Goal: Transaction & Acquisition: Purchase product/service

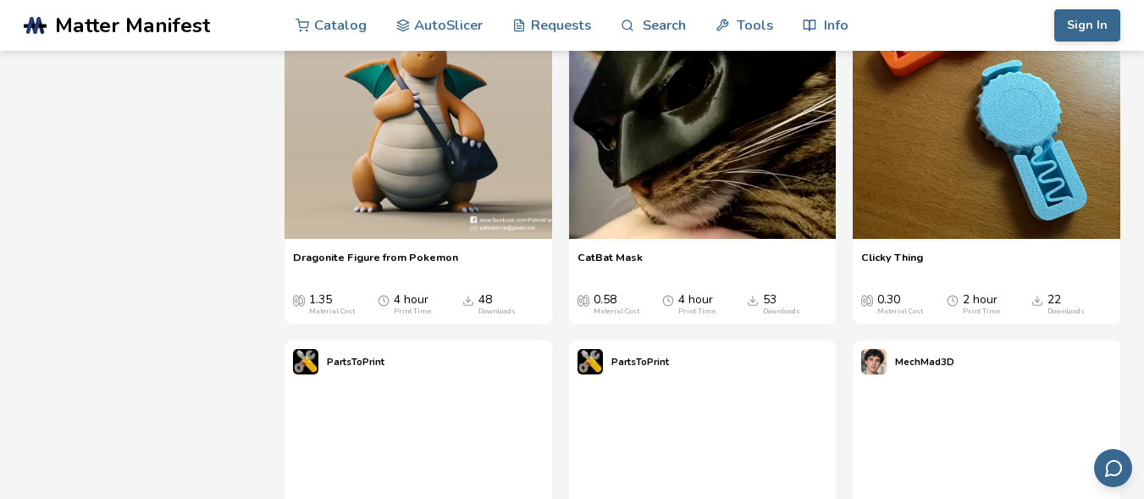
scroll to position [3894, 0]
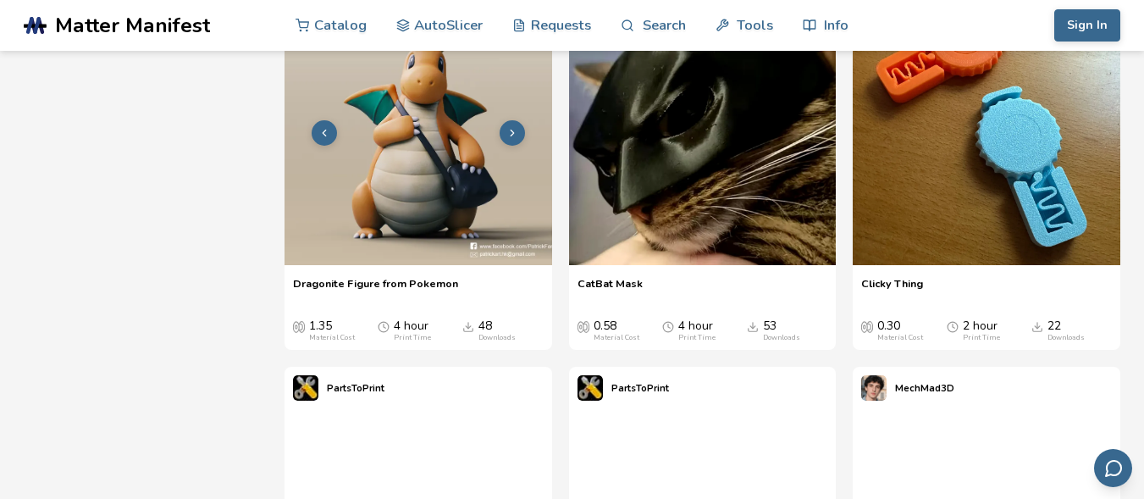
click at [419, 265] on img at bounding box center [418, 131] width 268 height 268
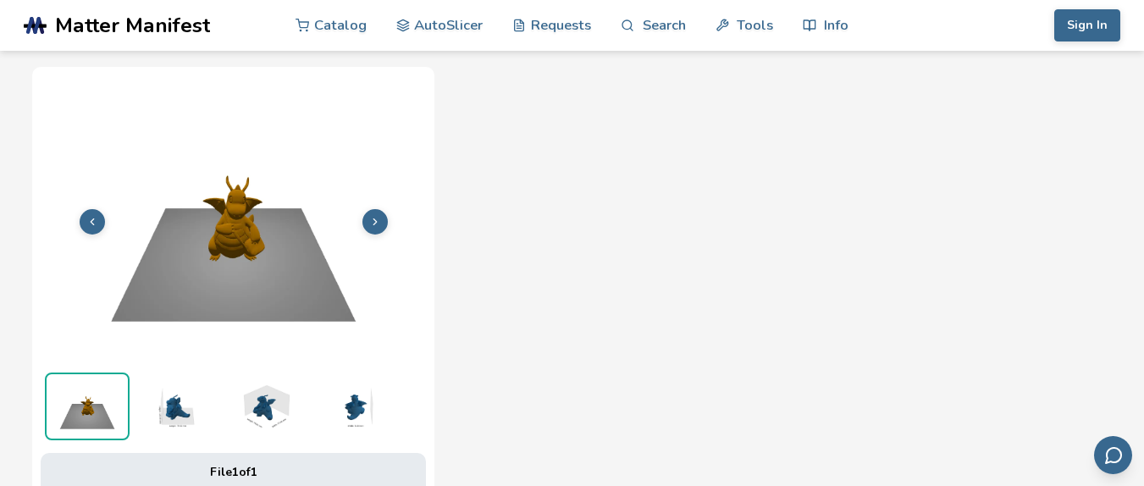
scroll to position [681, 0]
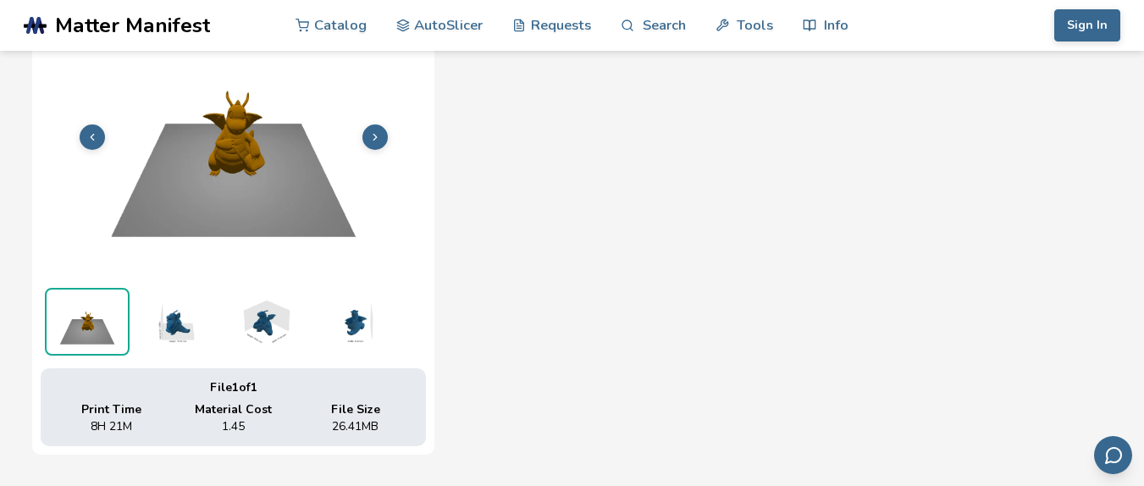
click at [180, 314] on img at bounding box center [176, 322] width 85 height 68
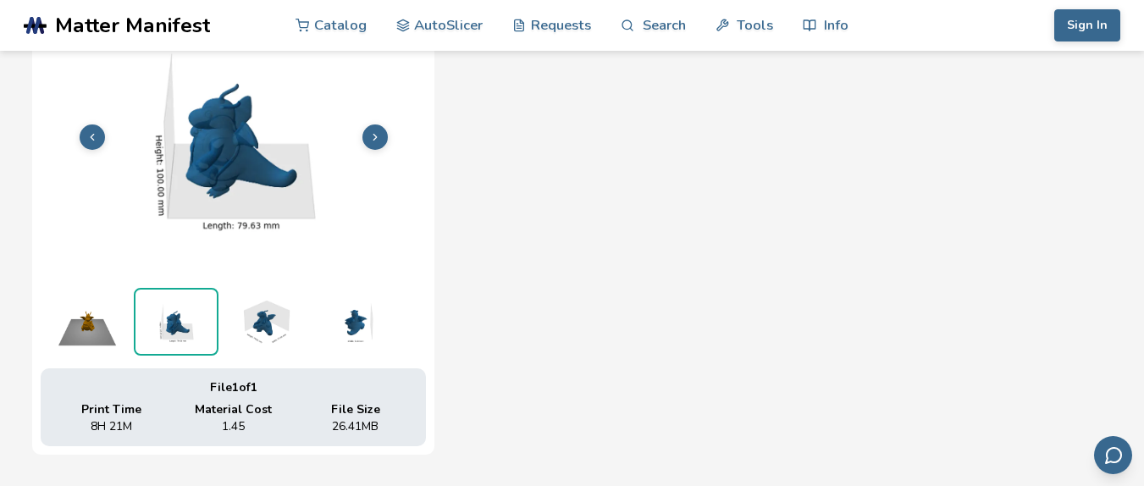
click at [267, 316] on img at bounding box center [265, 322] width 85 height 68
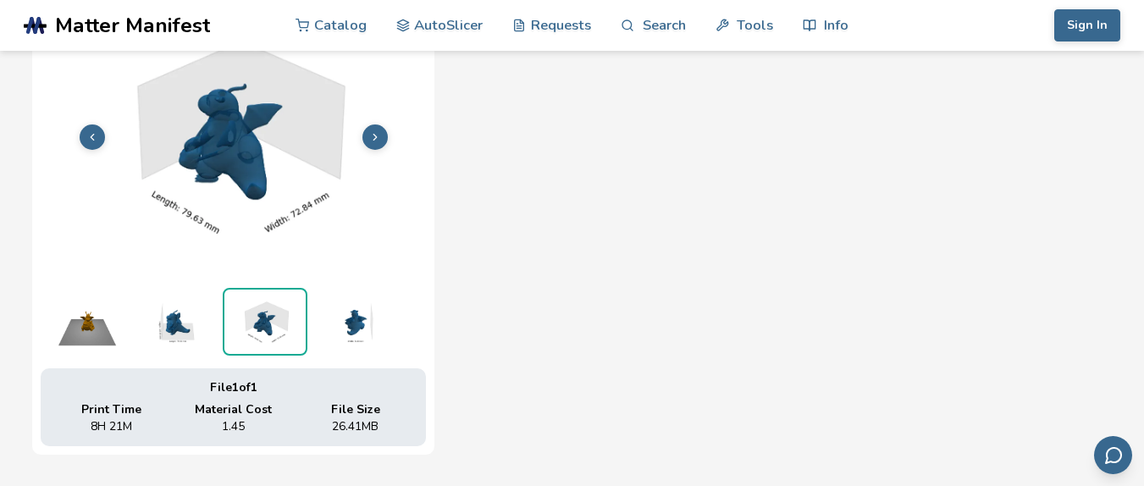
click at [359, 320] on img at bounding box center [354, 322] width 85 height 68
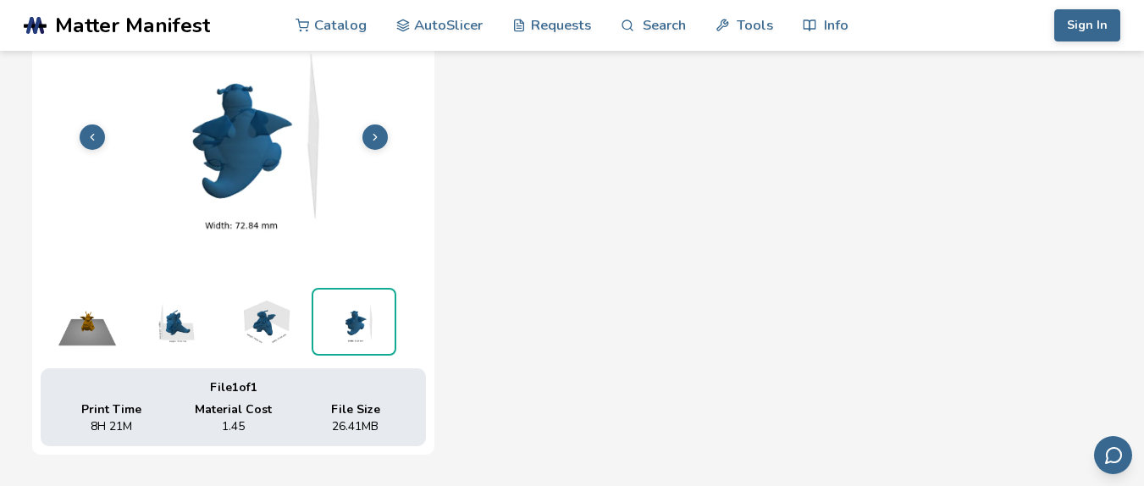
click at [378, 135] on icon at bounding box center [375, 137] width 12 height 12
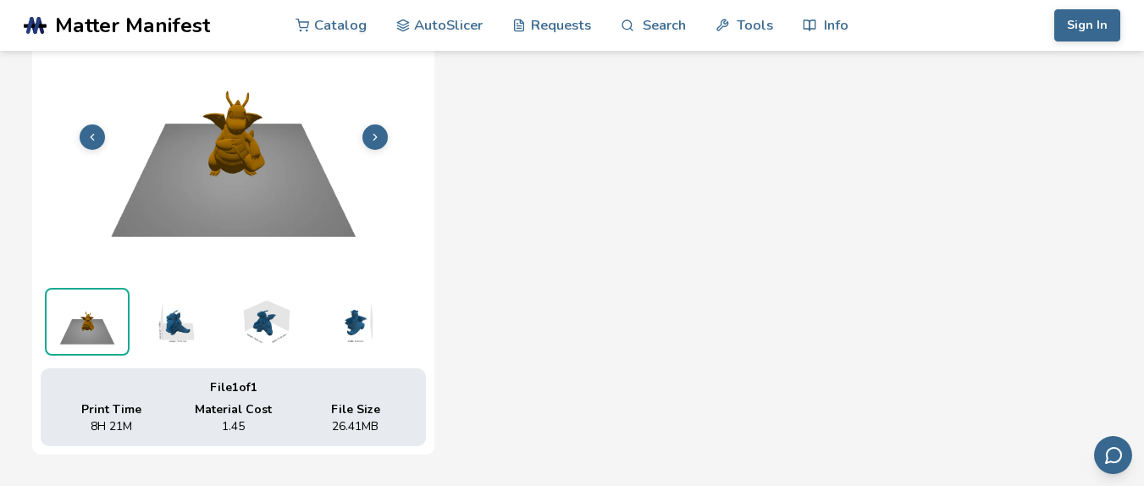
click at [378, 135] on icon at bounding box center [375, 137] width 12 height 12
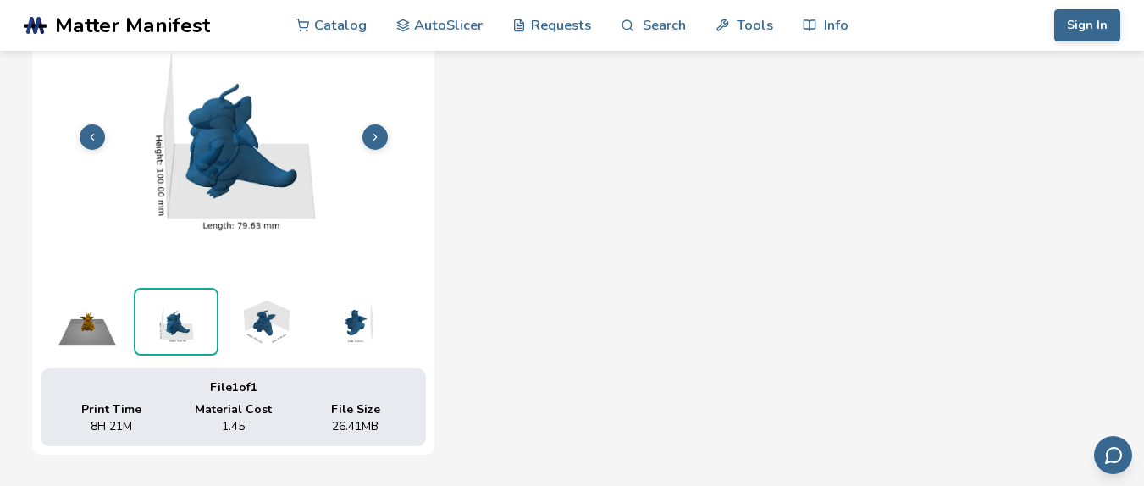
click at [378, 135] on icon at bounding box center [375, 137] width 12 height 12
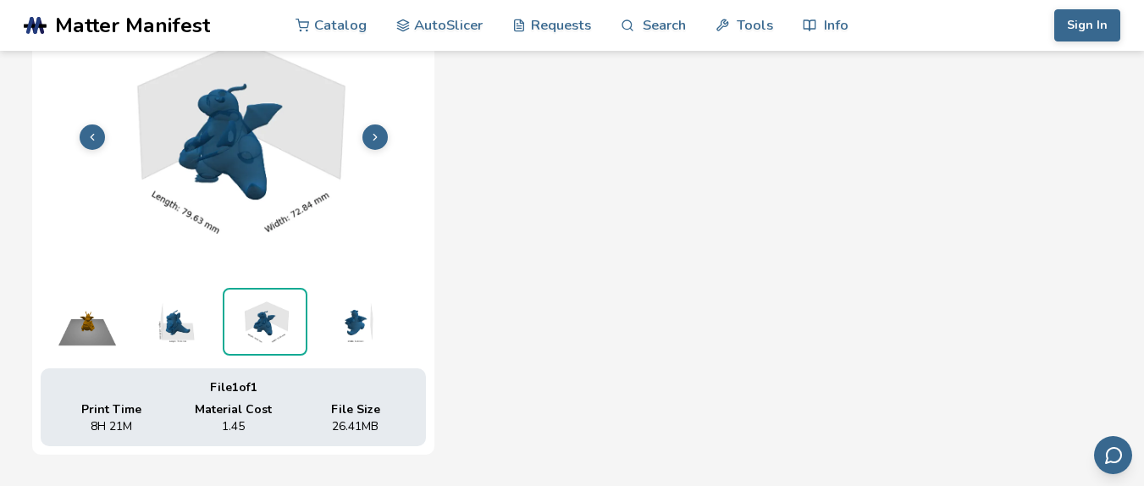
click at [378, 135] on icon at bounding box center [375, 137] width 12 height 12
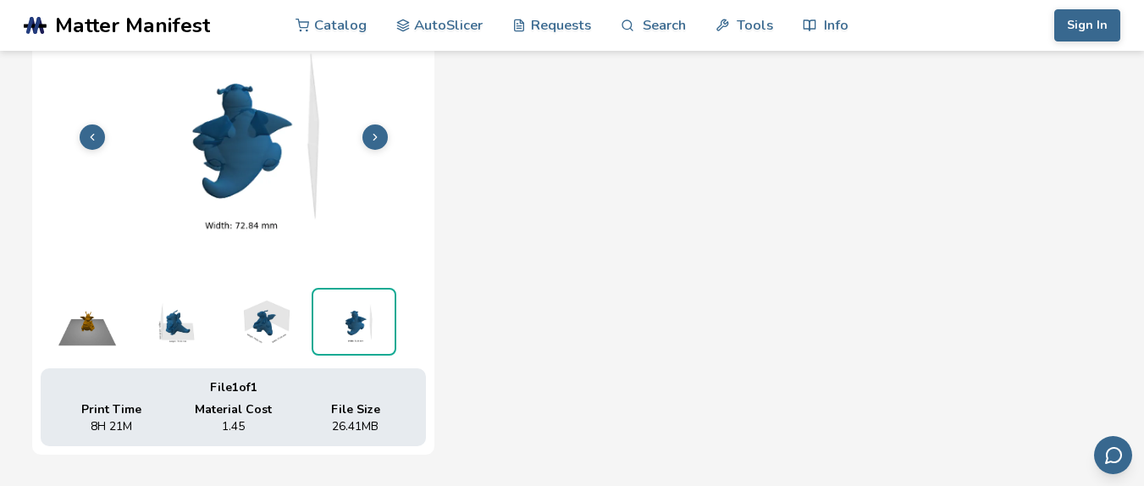
click at [378, 135] on icon at bounding box center [375, 137] width 12 height 12
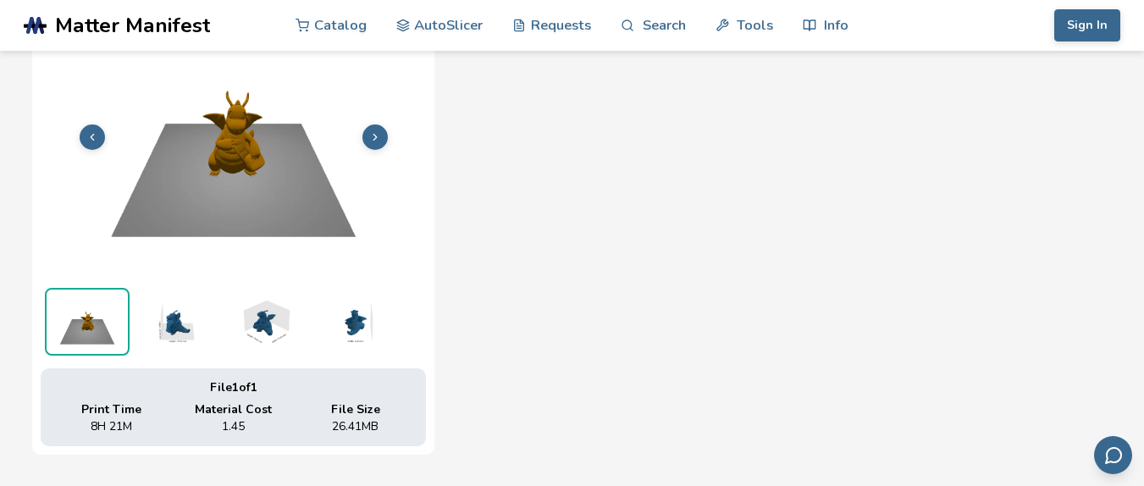
click at [375, 136] on icon at bounding box center [375, 137] width 12 height 12
